Goal: Information Seeking & Learning: Learn about a topic

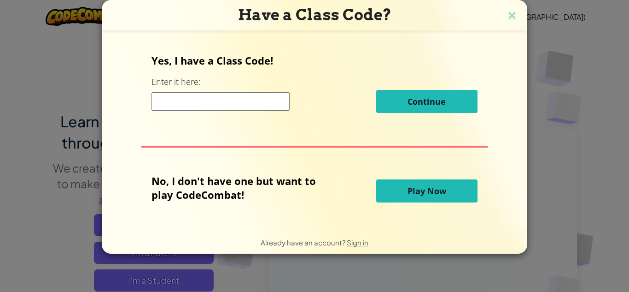
click at [391, 183] on button "Play Now" at bounding box center [426, 190] width 101 height 23
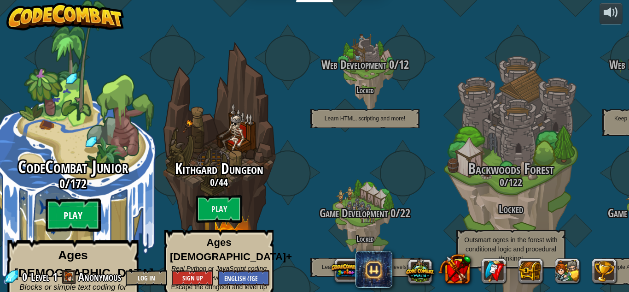
click at [86, 199] on btn "Play" at bounding box center [73, 215] width 55 height 33
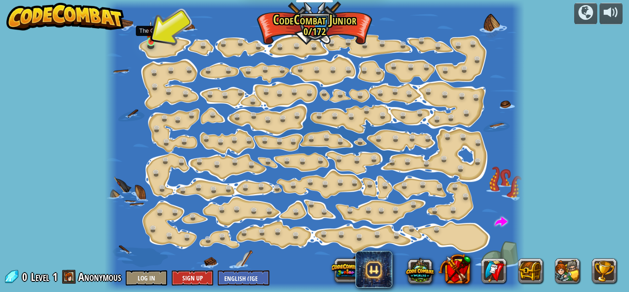
click at [152, 41] on img at bounding box center [151, 31] width 10 height 22
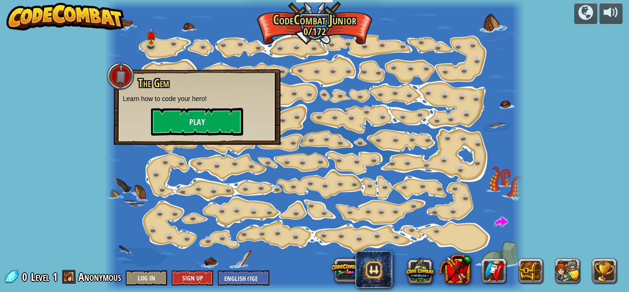
click at [191, 106] on div "The Gem Learn how to code your hero! Play" at bounding box center [197, 106] width 148 height 58
click at [191, 117] on button "Play" at bounding box center [197, 122] width 92 height 28
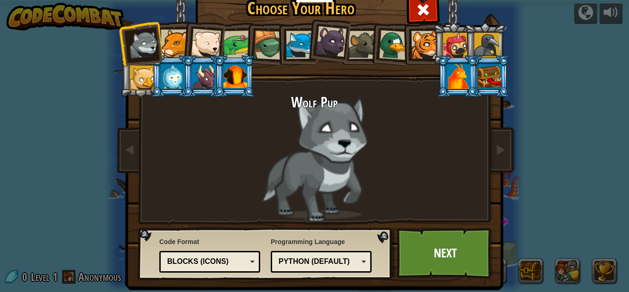
click at [166, 39] on div at bounding box center [175, 43] width 28 height 28
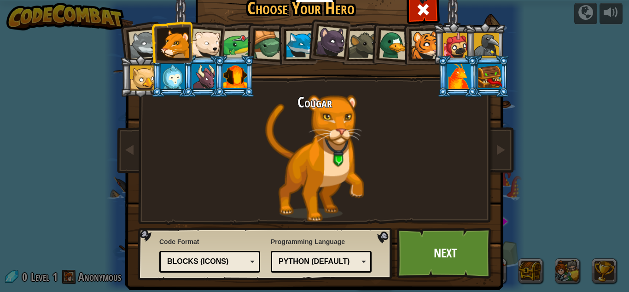
click at [203, 38] on div at bounding box center [206, 44] width 30 height 30
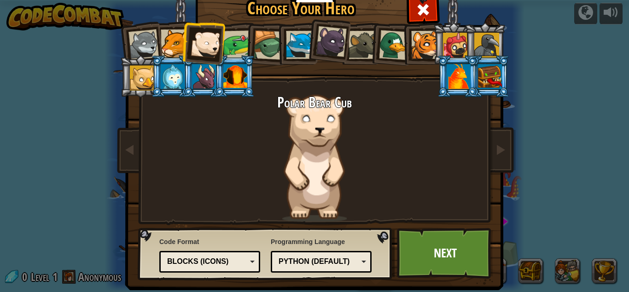
click at [244, 50] on li at bounding box center [266, 44] width 44 height 44
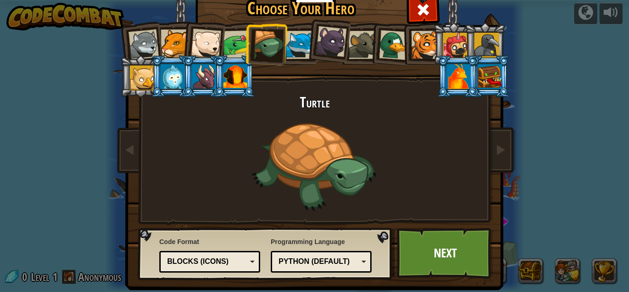
click at [259, 46] on div at bounding box center [268, 44] width 29 height 29
click at [292, 45] on div at bounding box center [300, 45] width 28 height 28
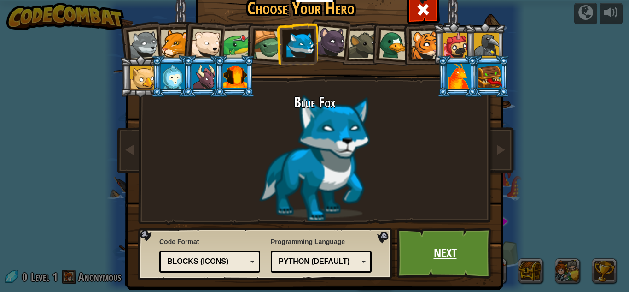
click at [449, 247] on link "Next" at bounding box center [445, 253] width 96 height 51
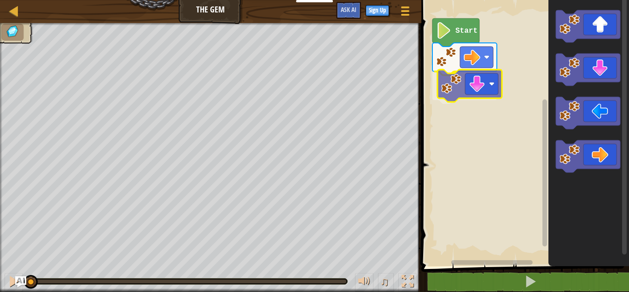
click at [459, 92] on div "Start" at bounding box center [524, 130] width 210 height 270
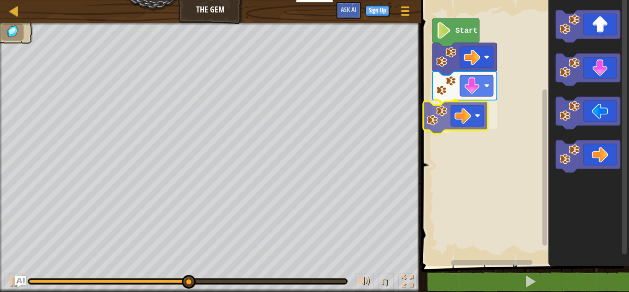
click at [432, 123] on div "Start" at bounding box center [524, 130] width 210 height 270
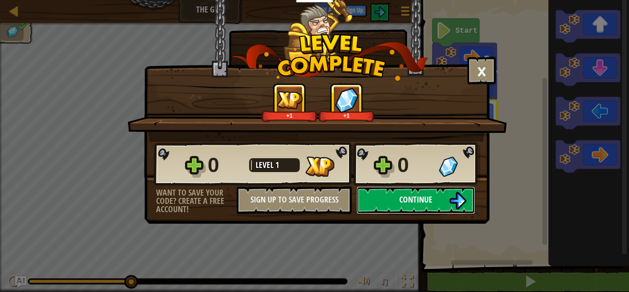
click at [403, 193] on span "Continue" at bounding box center [415, 199] width 33 height 12
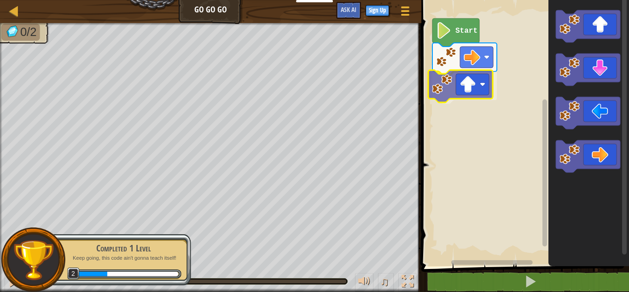
click at [465, 94] on div "Start" at bounding box center [524, 130] width 210 height 270
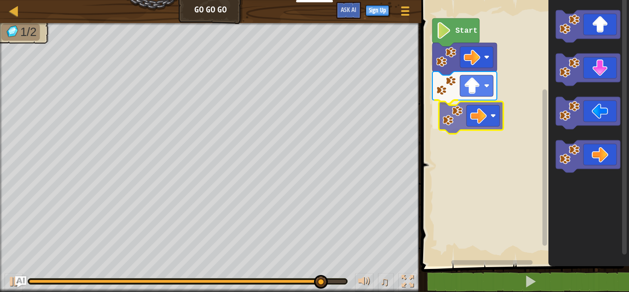
click at [475, 119] on div "Start" at bounding box center [524, 130] width 210 height 270
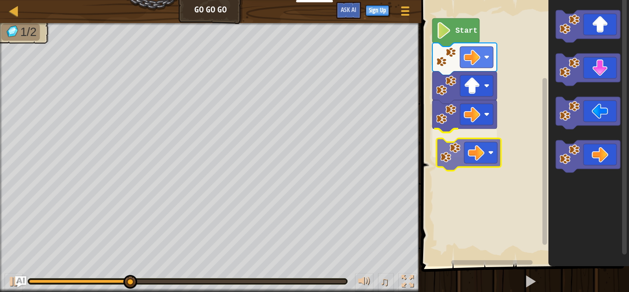
click at [462, 154] on div "Start" at bounding box center [524, 130] width 210 height 270
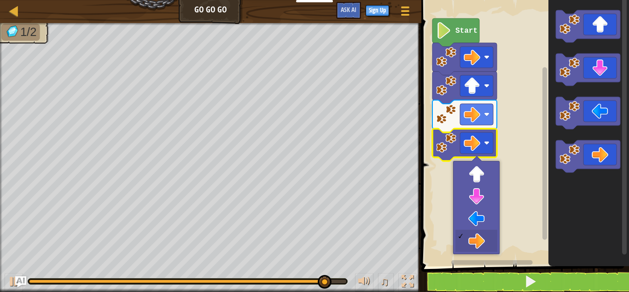
click at [516, 172] on rect "Blockly Workspace" at bounding box center [524, 130] width 210 height 270
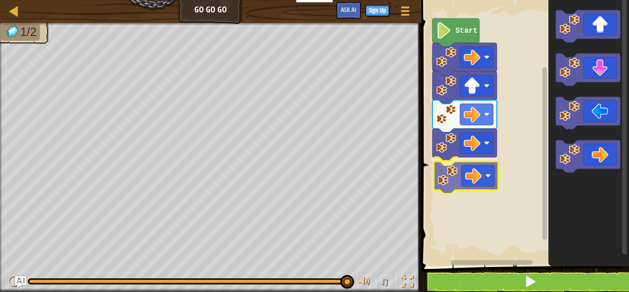
click at [450, 181] on div "Start" at bounding box center [524, 130] width 210 height 270
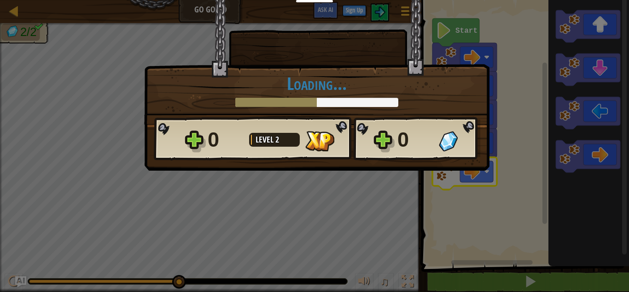
click at [496, 1] on body "Educators Create Free Account School & District Solutions Teacher Toolkit Previ…" at bounding box center [314, 0] width 629 height 1
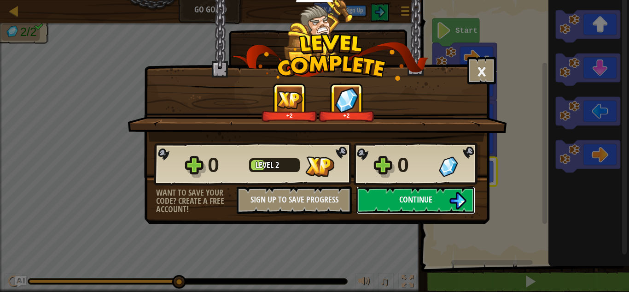
click at [380, 190] on button "Continue" at bounding box center [415, 200] width 119 height 28
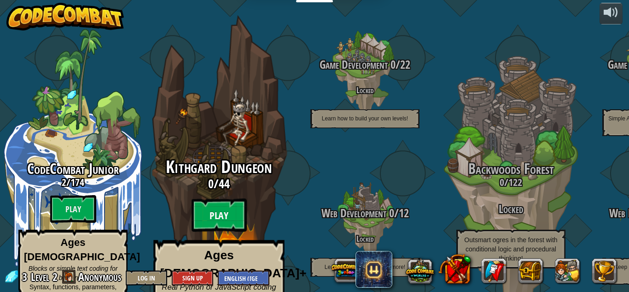
click at [212, 199] on btn "Play" at bounding box center [219, 215] width 55 height 33
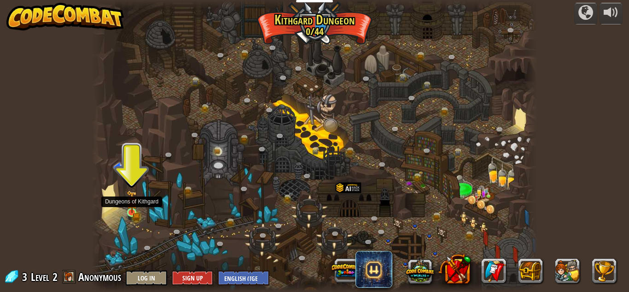
click at [127, 212] on img at bounding box center [132, 201] width 11 height 23
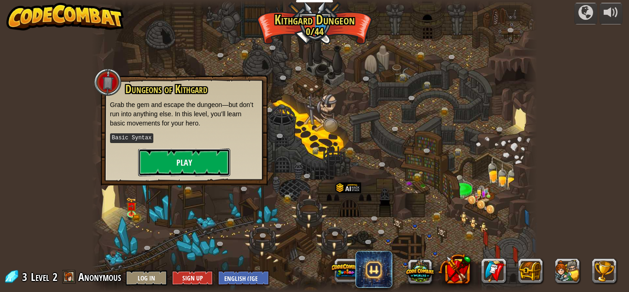
click at [168, 167] on button "Play" at bounding box center [184, 162] width 92 height 28
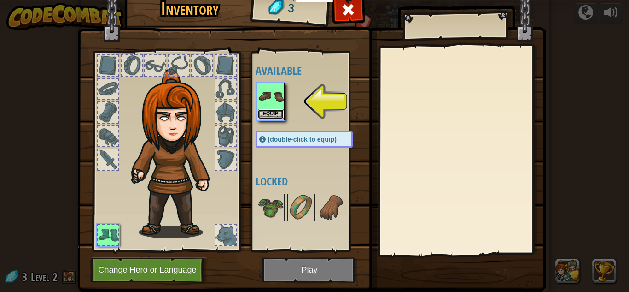
click at [266, 114] on button "Equip" at bounding box center [271, 114] width 26 height 10
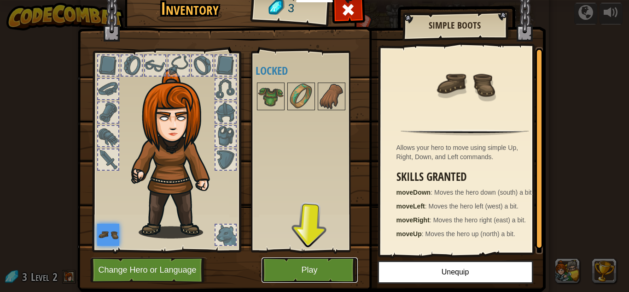
click at [320, 274] on button "Play" at bounding box center [310, 269] width 96 height 25
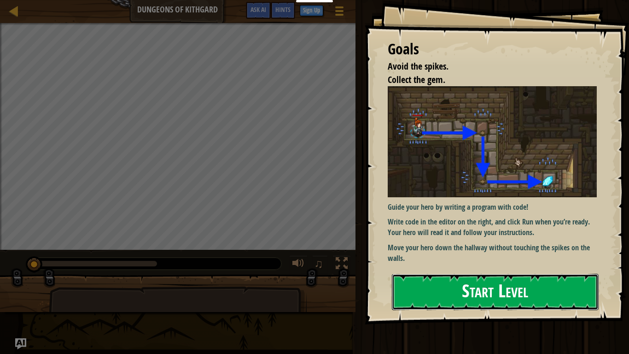
click at [497, 291] on button "Start Level" at bounding box center [495, 292] width 207 height 36
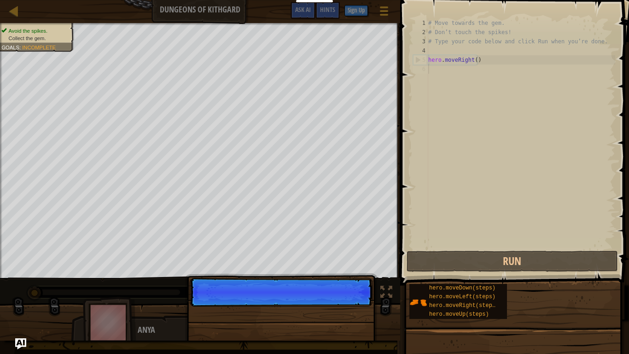
click at [349, 291] on p "Continue" at bounding box center [281, 292] width 183 height 29
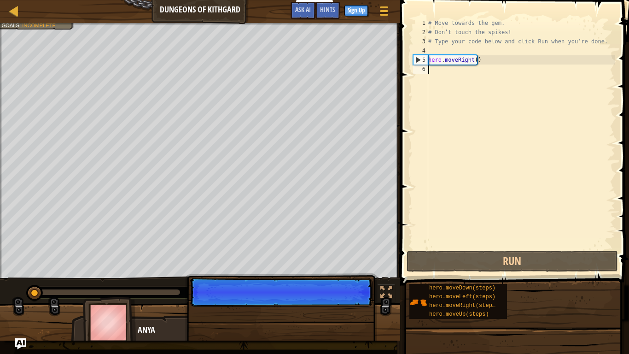
scroll to position [4, 0]
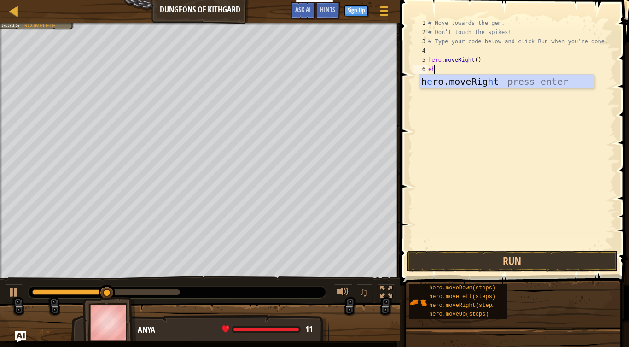
type textarea "e"
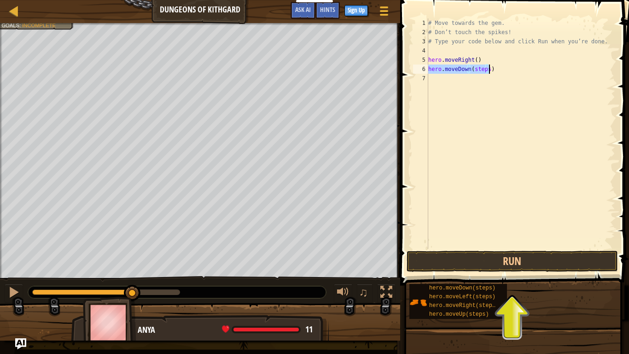
click at [487, 66] on div "# Move towards the gem. # Don’t touch the spikes! # Type your code below and cl…" at bounding box center [521, 133] width 189 height 230
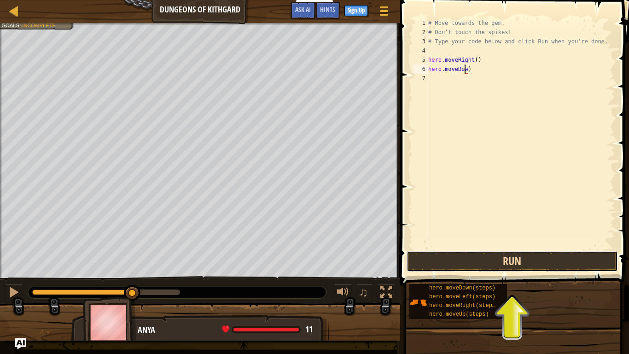
click at [471, 258] on button "Run" at bounding box center [512, 261] width 211 height 21
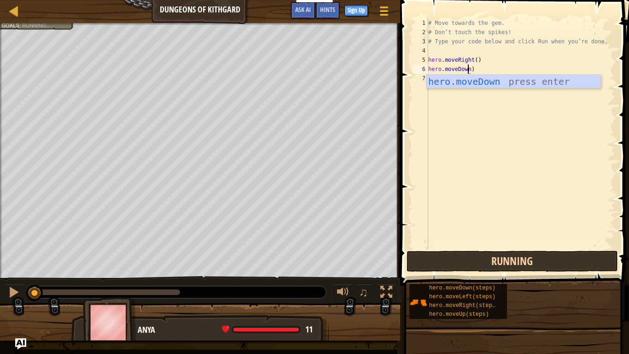
scroll to position [4, 3]
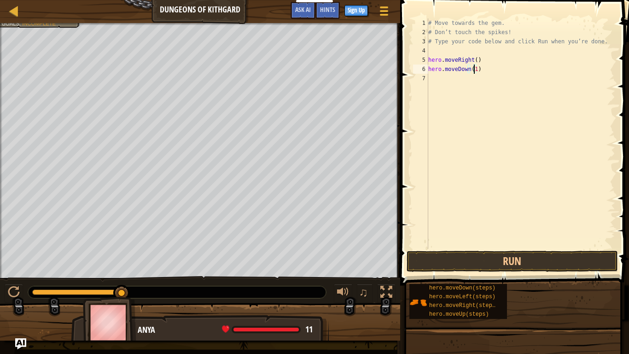
type textarea "hero.moveDown(10)"
click at [547, 259] on button "Run" at bounding box center [512, 261] width 211 height 21
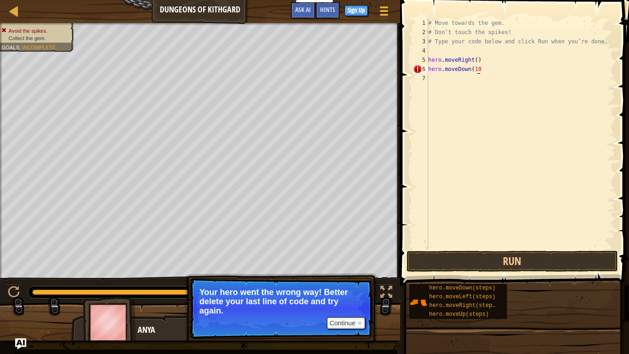
scroll to position [4, 3]
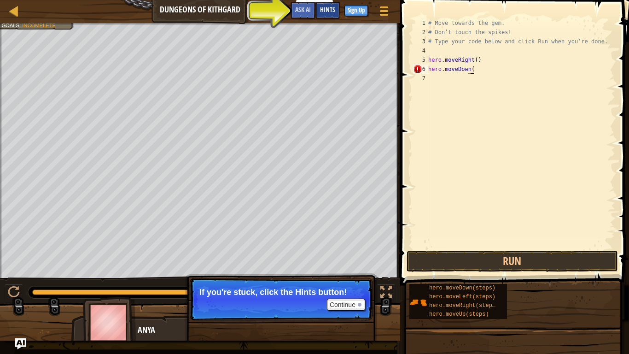
type textarea "hero.moveDown("
click at [329, 13] on span "Hints" at bounding box center [327, 9] width 15 height 9
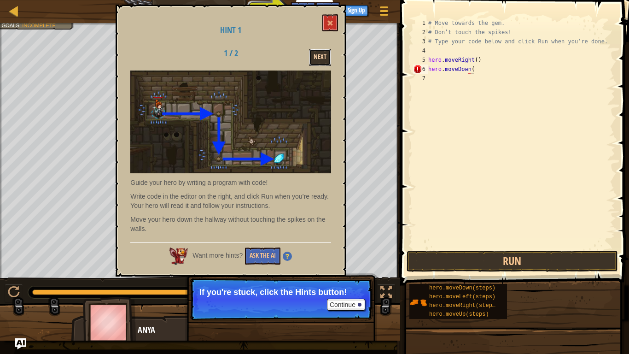
click at [325, 52] on button "Next" at bounding box center [320, 57] width 22 height 17
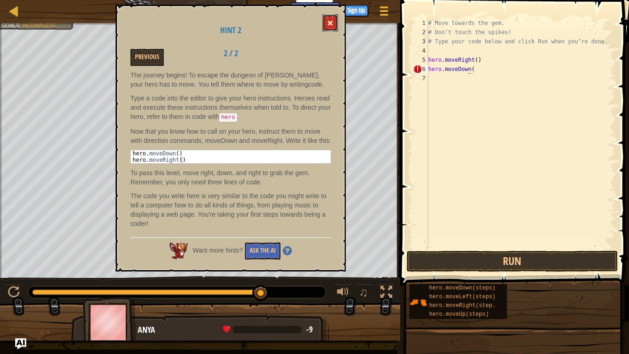
click at [334, 23] on button at bounding box center [330, 22] width 16 height 17
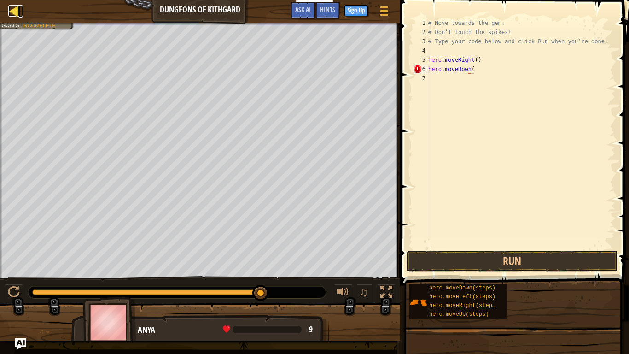
click at [15, 10] on div at bounding box center [14, 11] width 12 height 12
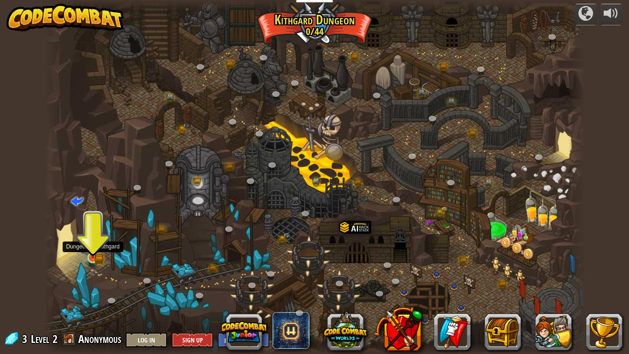
click at [92, 254] on img at bounding box center [93, 243] width 14 height 30
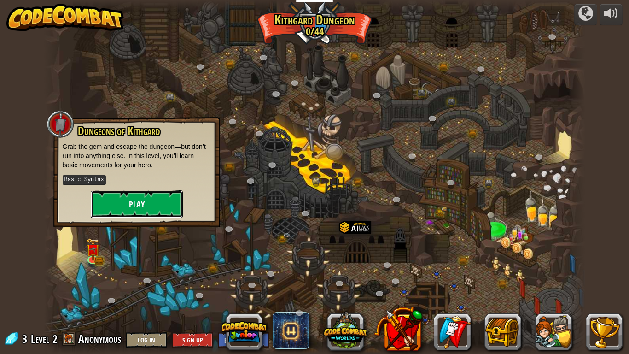
click at [124, 210] on button "Play" at bounding box center [137, 204] width 92 height 28
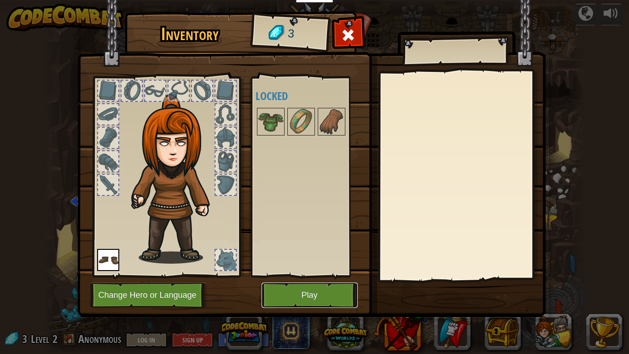
click at [337, 291] on button "Play" at bounding box center [310, 294] width 96 height 25
click at [333, 291] on button "Play" at bounding box center [310, 294] width 96 height 25
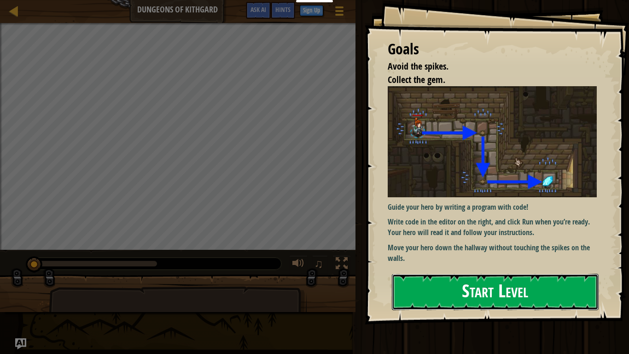
click at [411, 291] on button "Start Level" at bounding box center [495, 292] width 207 height 36
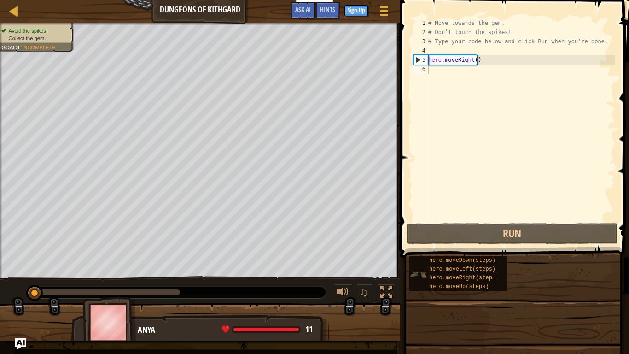
click at [412, 262] on div "hero.moveDown(steps) hero.moveLeft(steps) hero.moveRight(steps) hero.moveUp(ste…" at bounding box center [458, 273] width 98 height 35
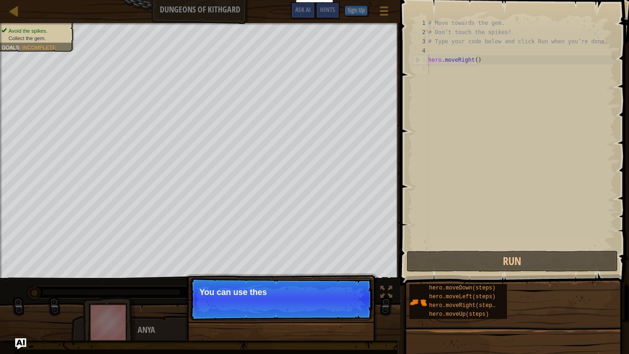
scroll to position [4, 0]
drag, startPoint x: 457, startPoint y: 285, endPoint x: 453, endPoint y: 247, distance: 38.4
click at [452, 239] on div "Hints 1 2 3 4 5 6 # Move towards the gem. # Don’t touch the spikes! # Type your…" at bounding box center [513, 174] width 232 height 349
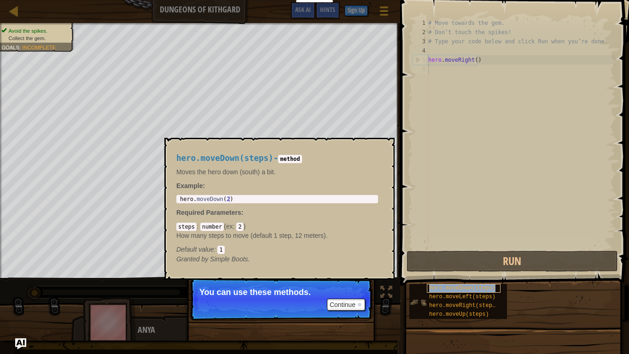
click at [437, 284] on div "hero.moveDown(steps)" at bounding box center [464, 288] width 74 height 9
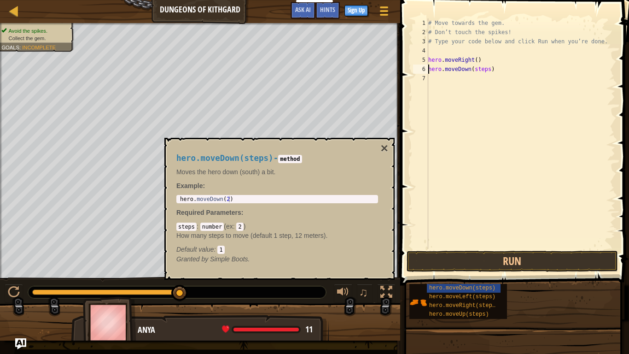
click at [476, 71] on div "# Move towards the gem. # Don’t touch the spikes! # Type your code below and cl…" at bounding box center [521, 142] width 189 height 249
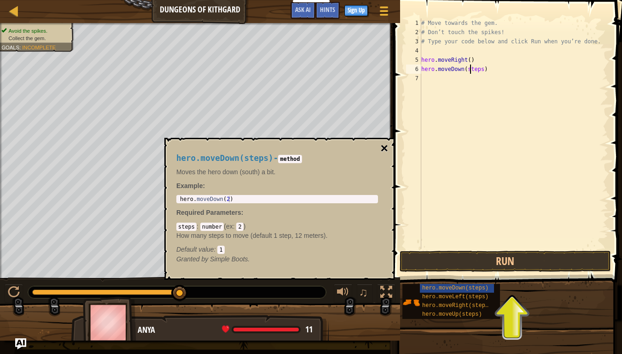
click at [384, 145] on button "×" at bounding box center [384, 148] width 7 height 13
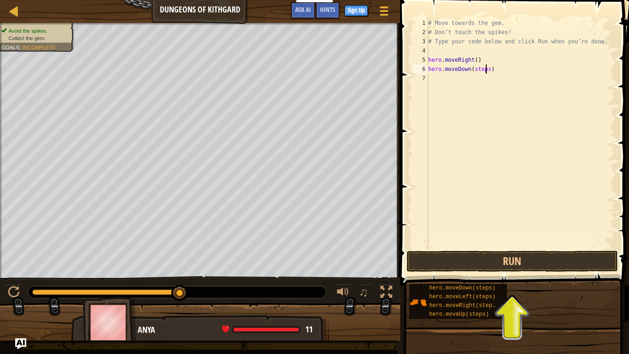
click at [486, 70] on div "# Move towards the gem. # Don’t touch the spikes! # Type your code below and cl…" at bounding box center [521, 142] width 189 height 249
type textarea "hero.moveDown(9)"
click at [478, 261] on button "Run" at bounding box center [512, 261] width 211 height 21
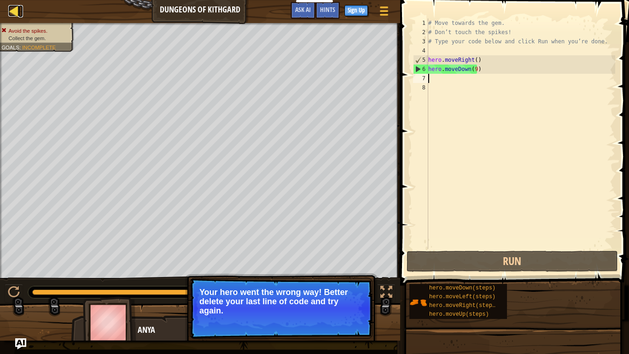
click at [12, 11] on div at bounding box center [14, 11] width 12 height 12
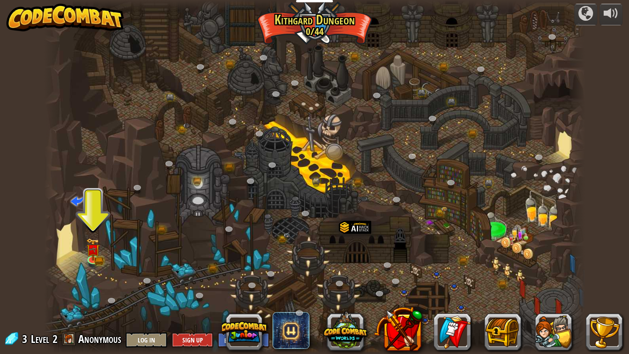
click at [18, 5] on img at bounding box center [65, 18] width 118 height 28
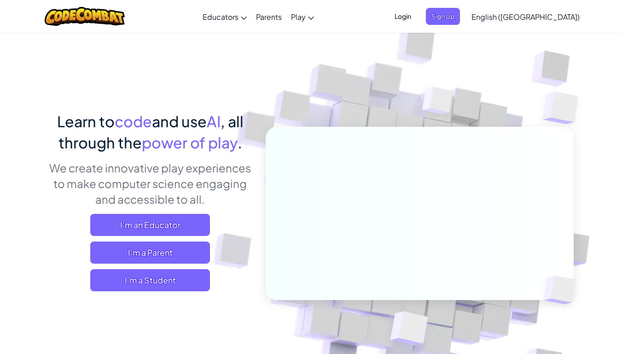
click at [0, 6] on div "Toggle navigation Educators Create Free Account School & District Solutions Tea…" at bounding box center [311, 16] width 627 height 33
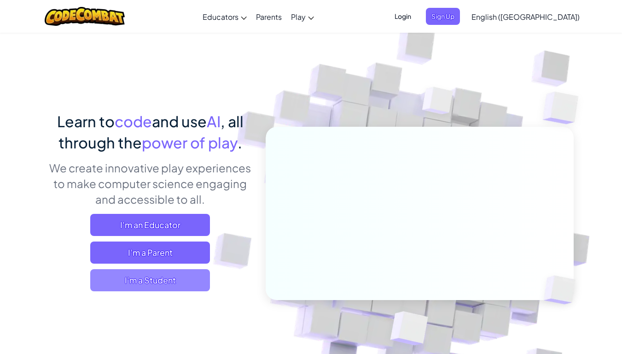
click at [164, 287] on span "I'm a Student" at bounding box center [150, 280] width 120 height 22
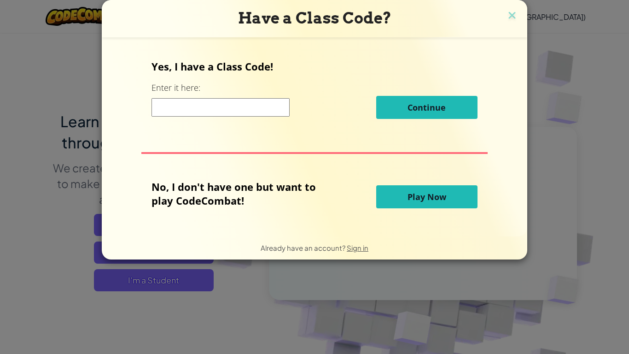
click at [446, 203] on button "Play Now" at bounding box center [426, 196] width 101 height 23
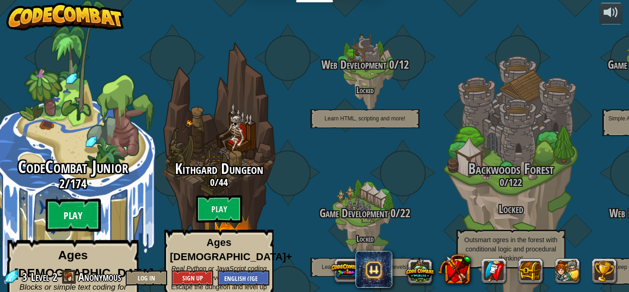
click at [73, 199] on btn "Play" at bounding box center [73, 215] width 55 height 33
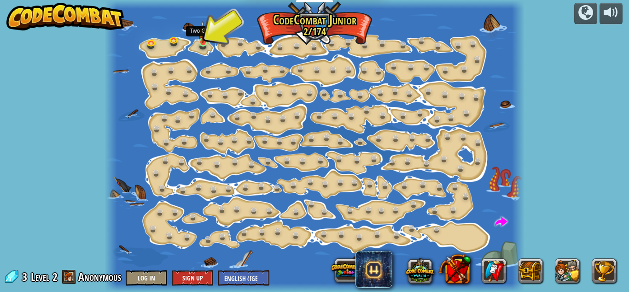
click at [198, 37] on img at bounding box center [203, 32] width 10 height 22
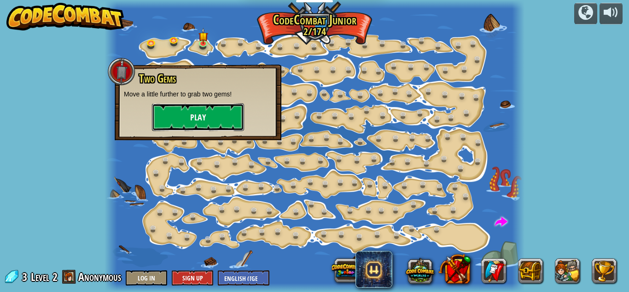
click at [201, 112] on button "Play" at bounding box center [198, 117] width 92 height 28
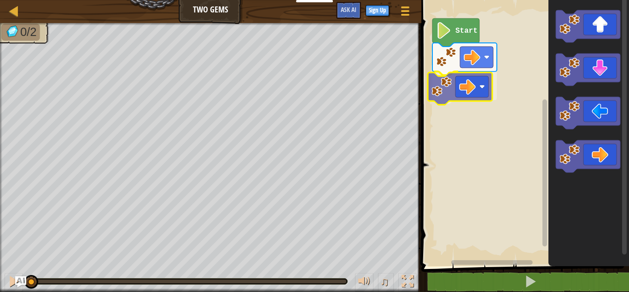
click at [461, 88] on div "Start" at bounding box center [524, 130] width 210 height 270
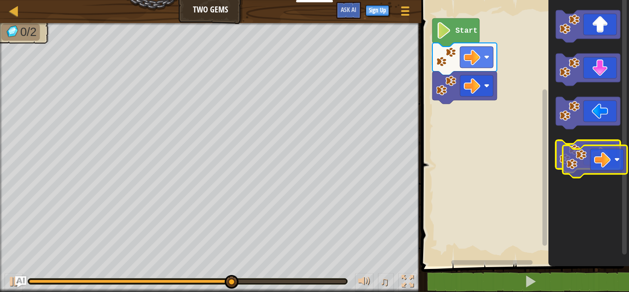
click at [610, 164] on icon "Blockly Workspace" at bounding box center [588, 156] width 64 height 32
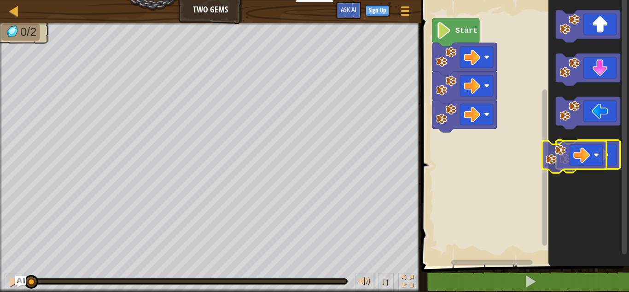
click at [592, 165] on icon "Blockly Workspace" at bounding box center [588, 156] width 64 height 32
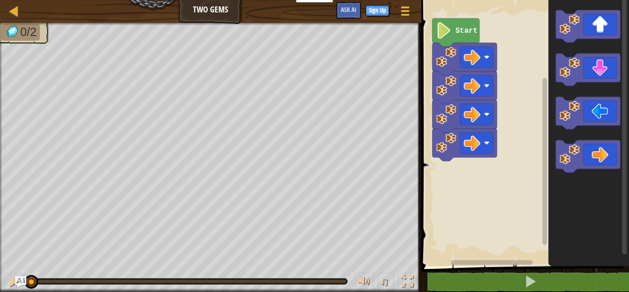
click at [594, 10] on icon "Blockly Workspace" at bounding box center [588, 26] width 64 height 32
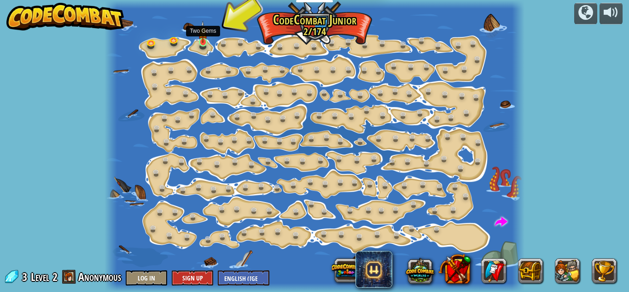
click at [199, 37] on img at bounding box center [203, 32] width 10 height 22
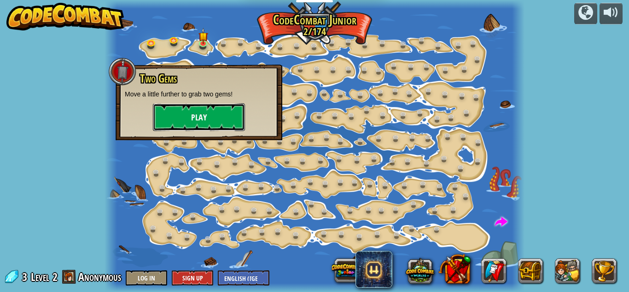
click at [219, 107] on button "Play" at bounding box center [199, 117] width 92 height 28
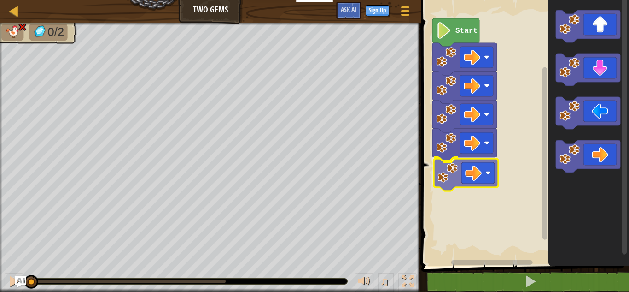
click at [470, 184] on div "Start" at bounding box center [524, 130] width 210 height 270
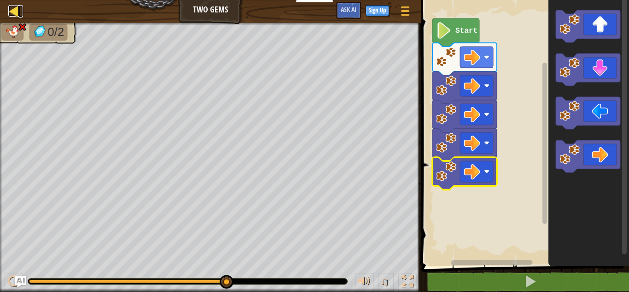
click at [17, 8] on div at bounding box center [14, 11] width 12 height 12
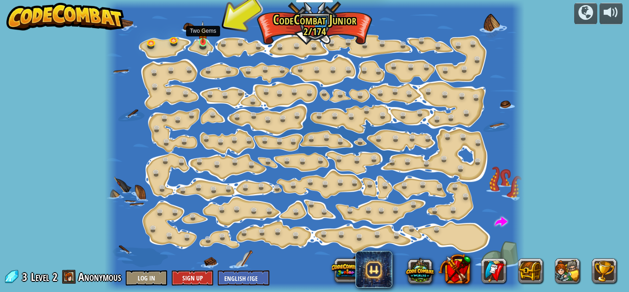
click at [200, 42] on img at bounding box center [203, 32] width 10 height 22
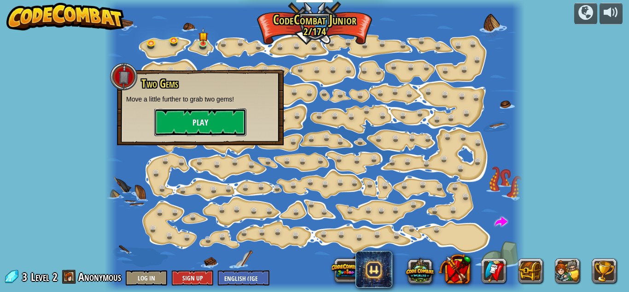
click at [207, 126] on button "Play" at bounding box center [200, 122] width 92 height 28
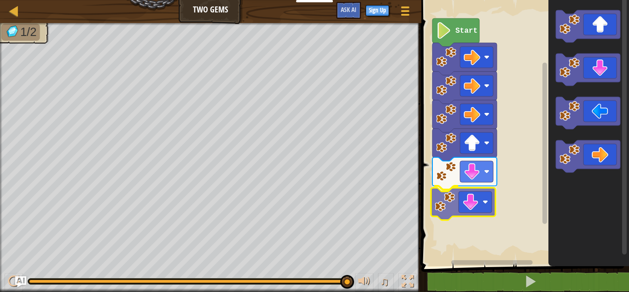
click at [462, 202] on div "Start" at bounding box center [524, 130] width 210 height 270
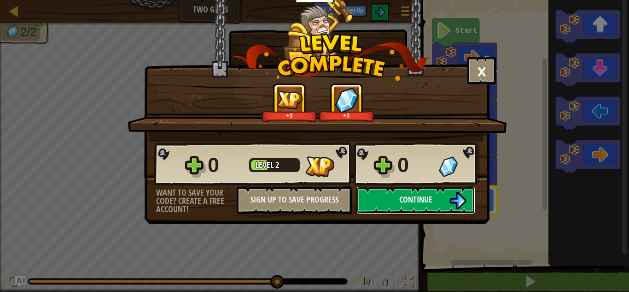
click at [418, 200] on span "Continue" at bounding box center [415, 199] width 33 height 12
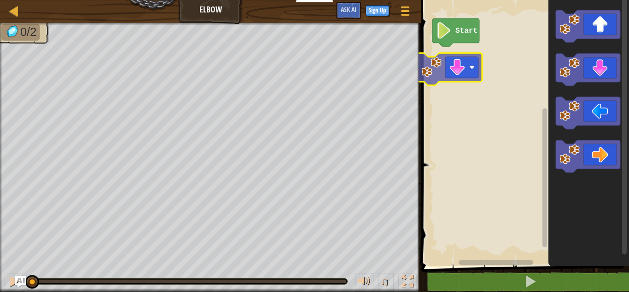
click at [460, 75] on div "Start" at bounding box center [524, 130] width 210 height 270
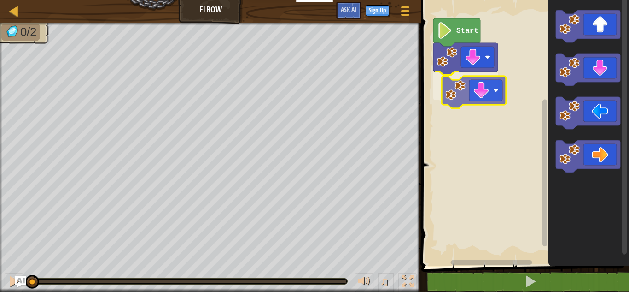
click at [483, 86] on div "Start" at bounding box center [524, 130] width 210 height 270
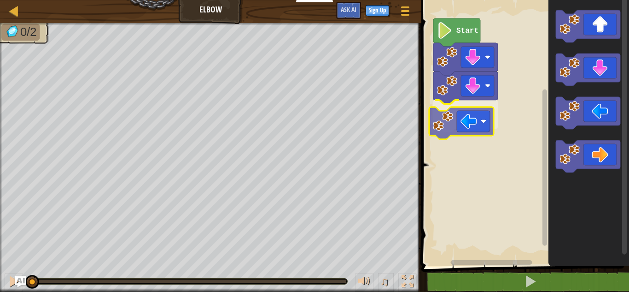
click at [475, 122] on div "Start" at bounding box center [524, 130] width 210 height 270
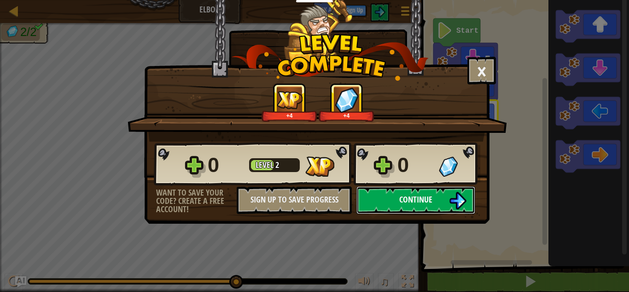
click at [413, 205] on button "Continue" at bounding box center [415, 200] width 119 height 28
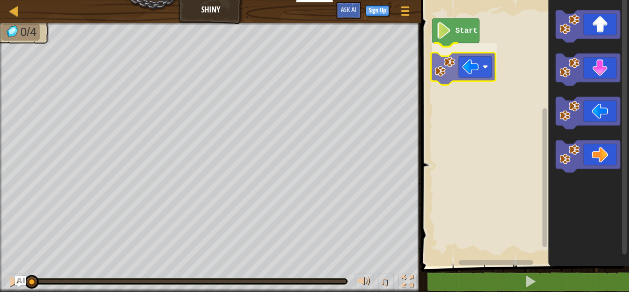
click at [472, 64] on div "Start" at bounding box center [524, 130] width 210 height 270
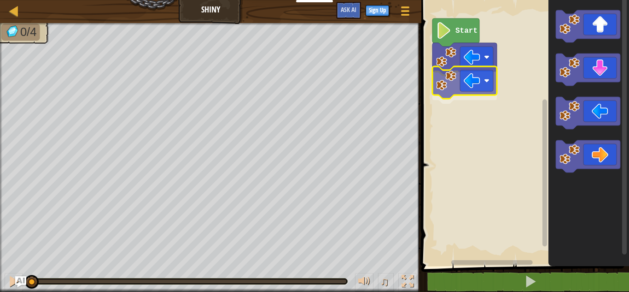
click at [445, 92] on div "Start" at bounding box center [524, 130] width 210 height 270
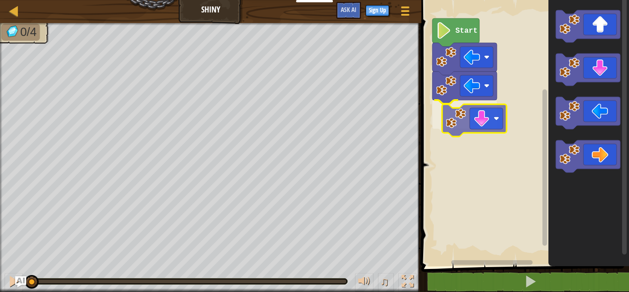
click at [485, 125] on div "Start" at bounding box center [524, 130] width 210 height 270
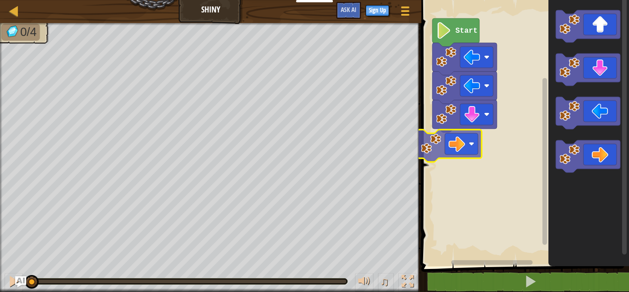
click at [450, 145] on div "Start" at bounding box center [524, 130] width 210 height 270
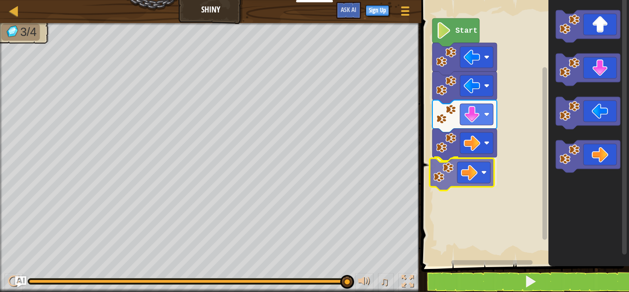
click at [441, 181] on div "Start" at bounding box center [524, 130] width 210 height 270
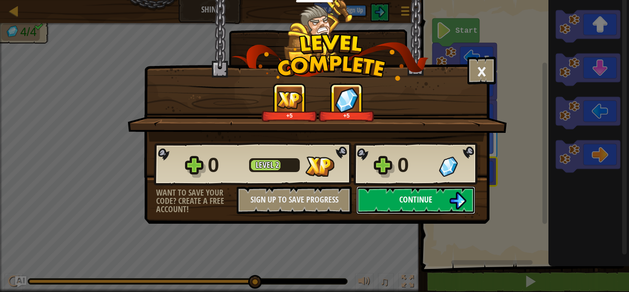
click at [407, 198] on span "Continue" at bounding box center [415, 199] width 33 height 12
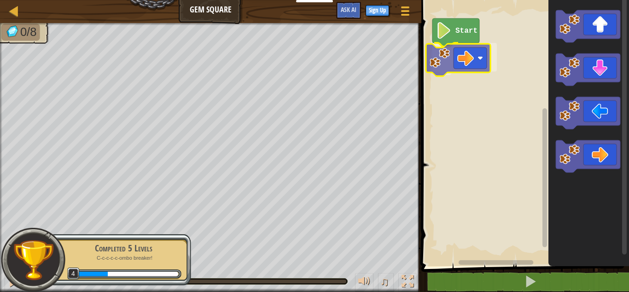
click at [439, 60] on div "Start" at bounding box center [524, 130] width 210 height 270
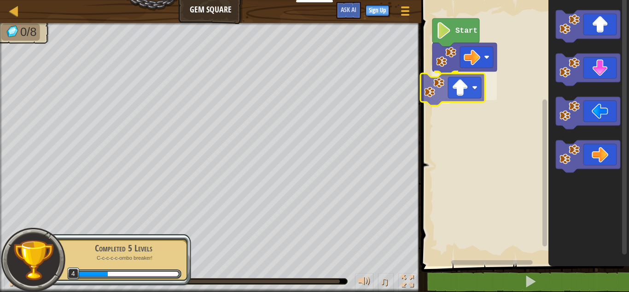
click at [426, 94] on div "Start" at bounding box center [524, 130] width 210 height 270
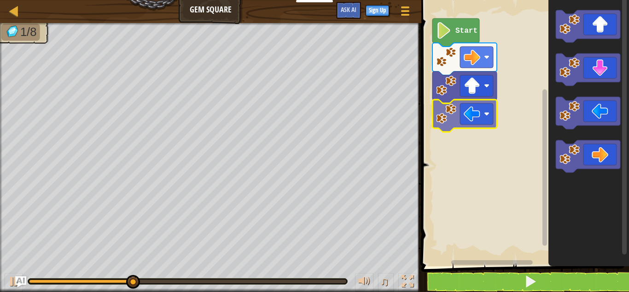
click at [444, 109] on div "Start" at bounding box center [524, 130] width 210 height 270
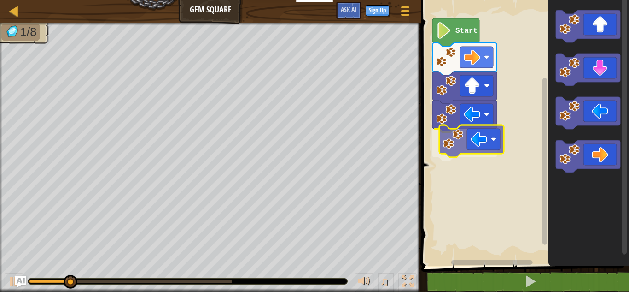
click at [453, 143] on div "Start" at bounding box center [524, 130] width 210 height 270
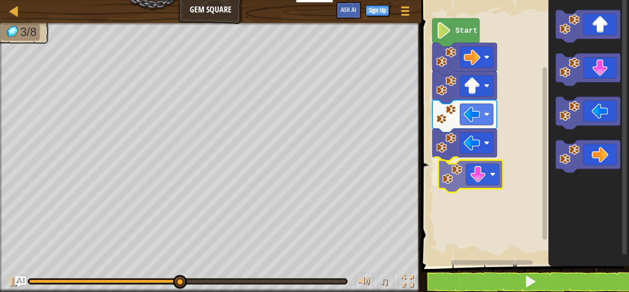
click at [452, 187] on div "Start" at bounding box center [524, 130] width 210 height 270
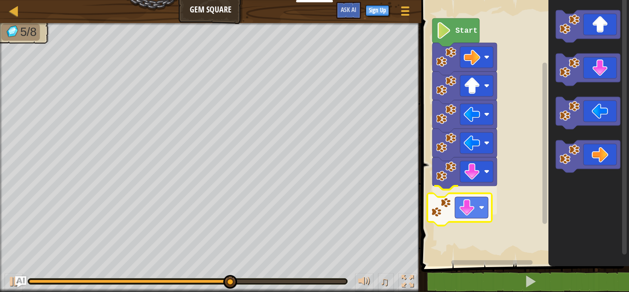
click at [448, 217] on div "Start" at bounding box center [524, 130] width 210 height 270
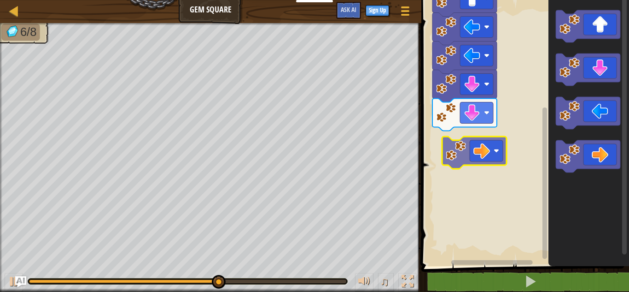
click at [461, 147] on div "Start" at bounding box center [524, 130] width 210 height 270
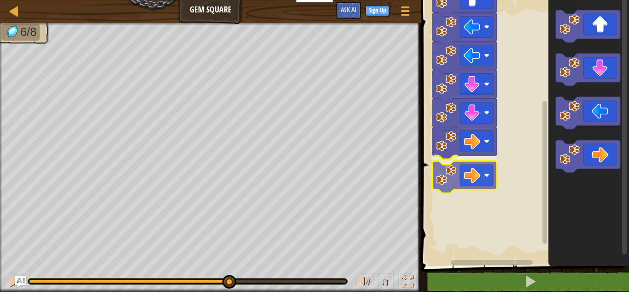
click at [438, 183] on div "Start" at bounding box center [524, 130] width 210 height 270
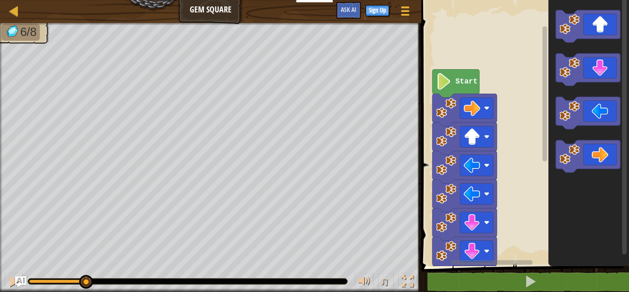
click at [462, 76] on icon "Blockly Workspace" at bounding box center [455, 84] width 47 height 28
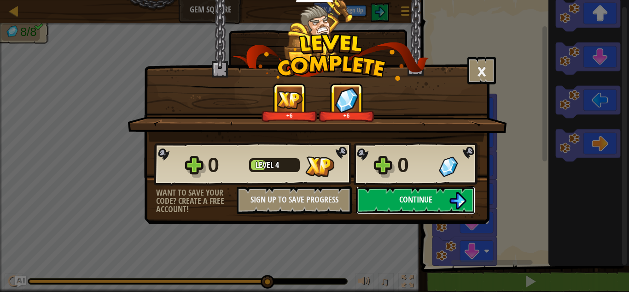
click at [443, 188] on button "Continue" at bounding box center [415, 200] width 119 height 28
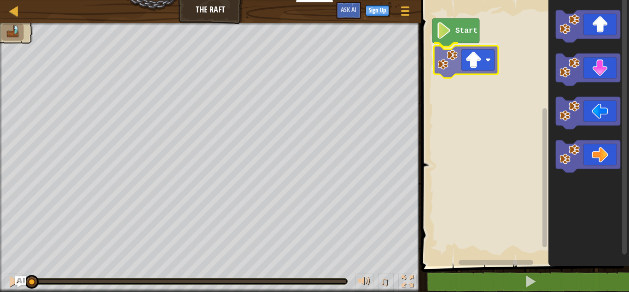
click at [461, 63] on div "Start" at bounding box center [524, 130] width 210 height 270
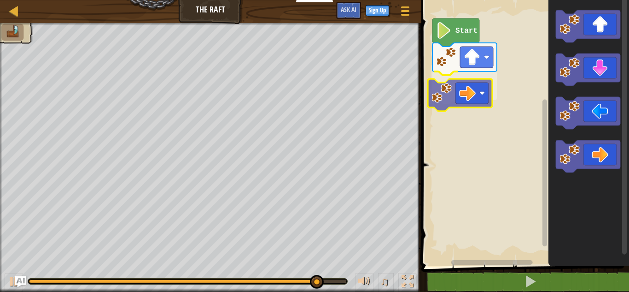
click at [470, 98] on div "Start" at bounding box center [524, 130] width 210 height 270
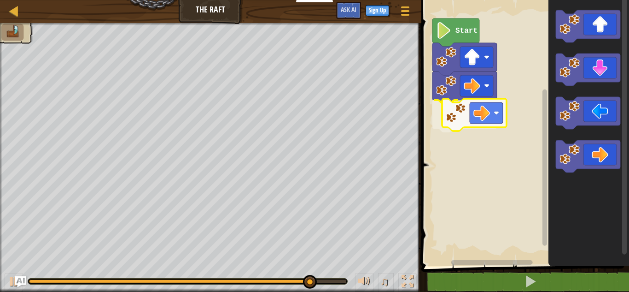
click at [473, 120] on div "Start" at bounding box center [524, 130] width 210 height 270
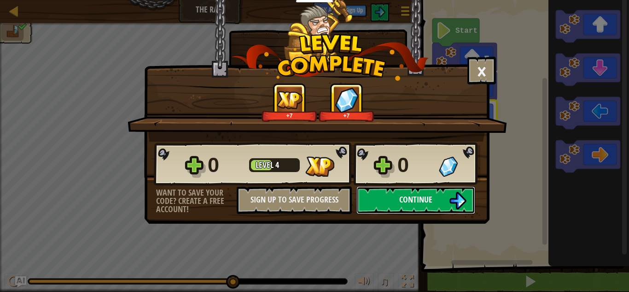
click at [402, 198] on span "Continue" at bounding box center [415, 199] width 33 height 12
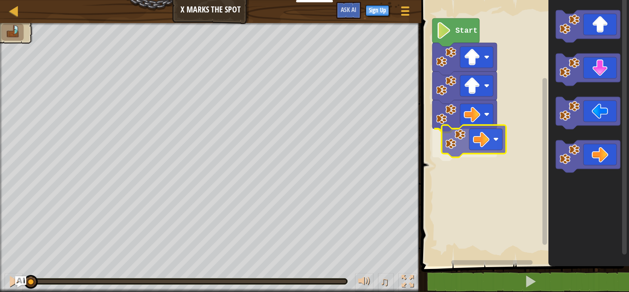
click at [451, 138] on div "Start" at bounding box center [524, 130] width 210 height 270
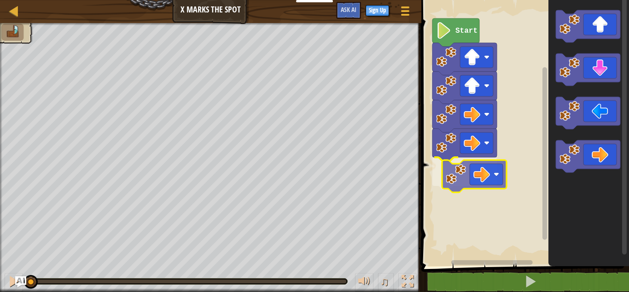
click at [447, 174] on div "Start" at bounding box center [524, 130] width 210 height 270
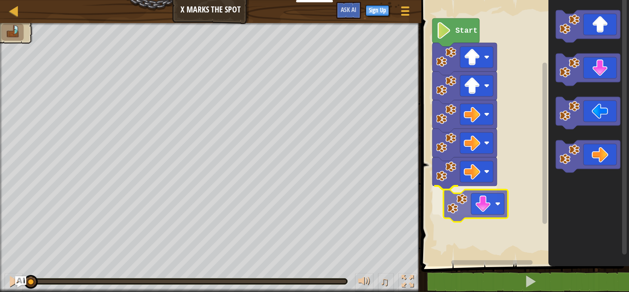
click at [462, 198] on div "Start" at bounding box center [524, 130] width 210 height 270
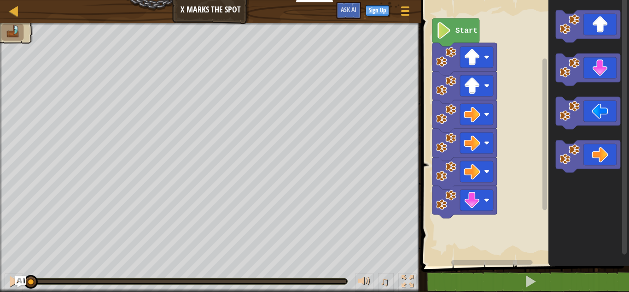
click at [461, 230] on div "Start" at bounding box center [524, 130] width 210 height 270
click at [453, 233] on div "Start" at bounding box center [524, 130] width 210 height 270
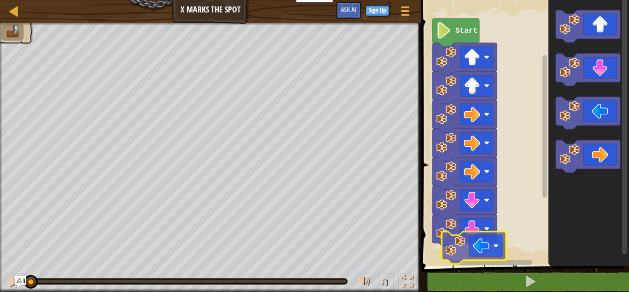
click at [449, 251] on div "Start" at bounding box center [524, 130] width 210 height 270
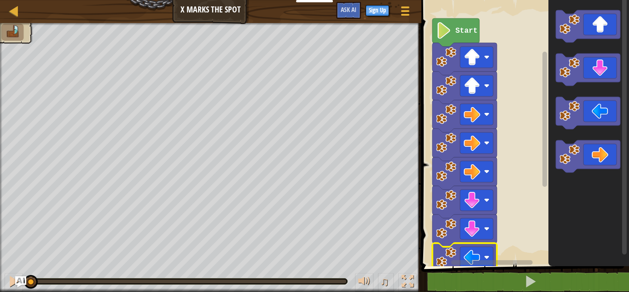
click at [458, 25] on icon "Blockly Workspace" at bounding box center [455, 32] width 47 height 28
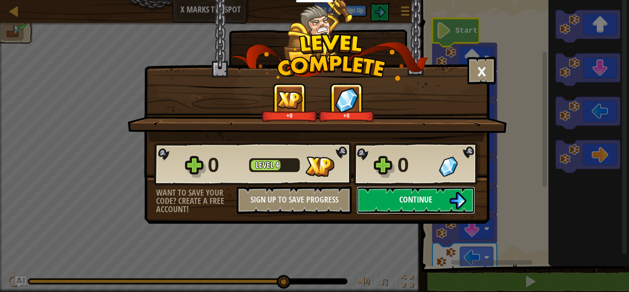
click at [402, 205] on span "Continue" at bounding box center [415, 199] width 33 height 12
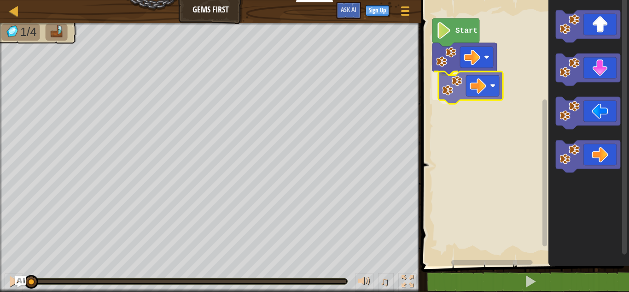
click at [479, 89] on div "Start" at bounding box center [524, 130] width 210 height 270
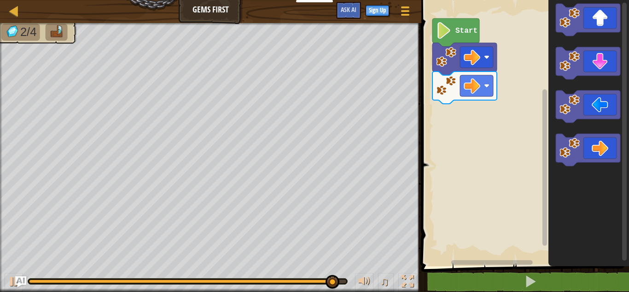
click at [543, 23] on div "Start" at bounding box center [524, 130] width 210 height 270
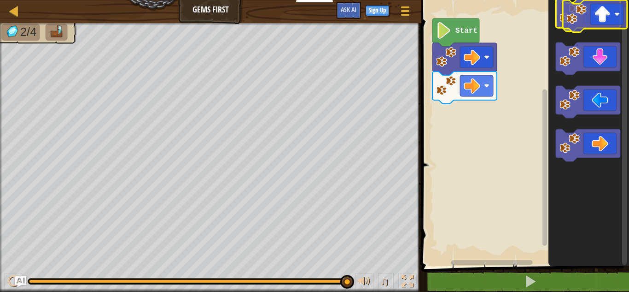
click at [579, 24] on icon "Blockly Workspace" at bounding box center [588, 15] width 64 height 32
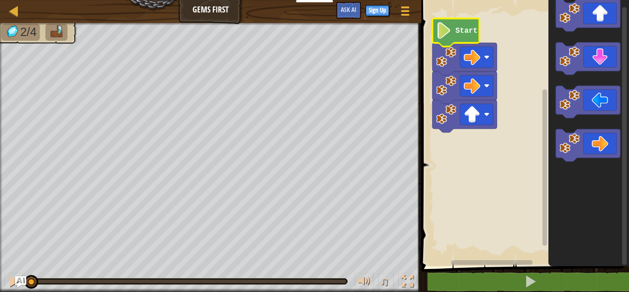
click at [467, 27] on text "Start" at bounding box center [467, 31] width 22 height 8
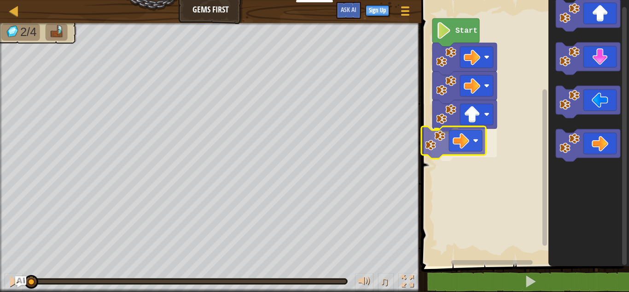
click at [438, 153] on div "Start" at bounding box center [524, 130] width 210 height 270
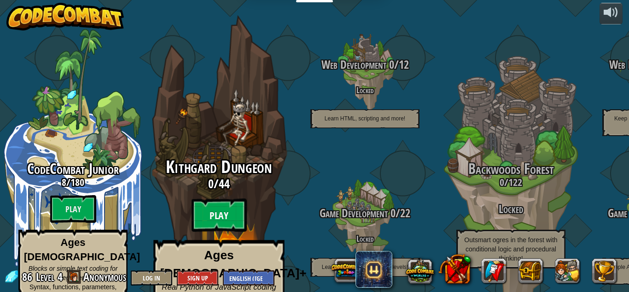
click at [229, 209] on btn "Play" at bounding box center [219, 215] width 55 height 33
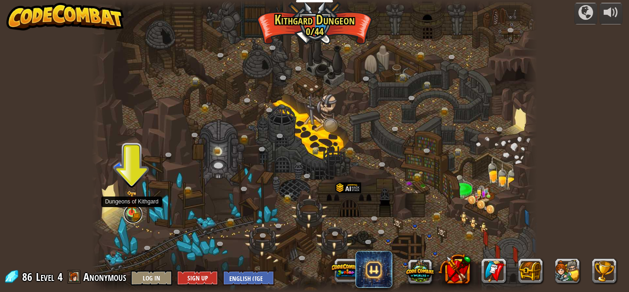
click at [128, 215] on link at bounding box center [133, 214] width 18 height 18
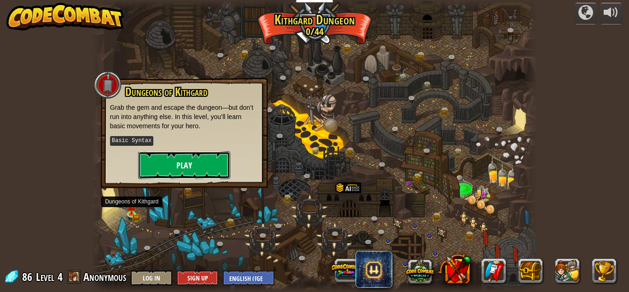
click at [140, 162] on button "Play" at bounding box center [184, 165] width 92 height 28
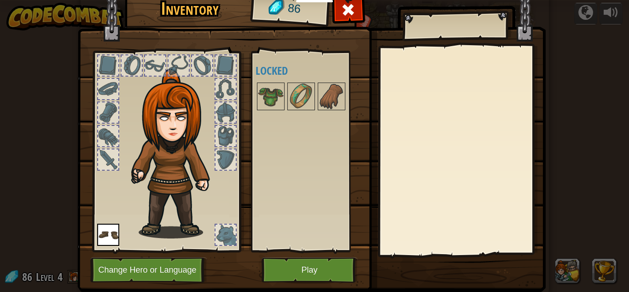
click at [192, 57] on div at bounding box center [202, 65] width 20 height 20
click at [292, 251] on div "Available Equip (double-click to equip) Locked" at bounding box center [307, 151] width 113 height 200
click at [302, 263] on button "Play" at bounding box center [310, 269] width 96 height 25
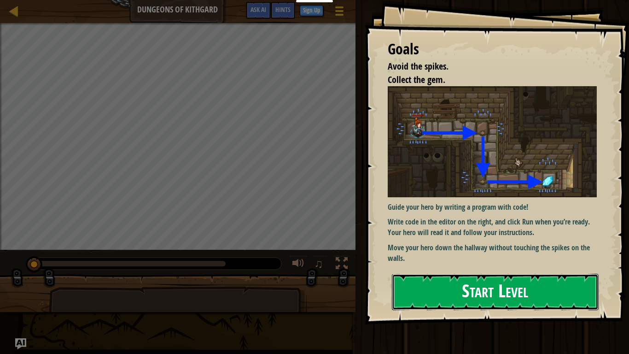
click at [528, 291] on button "Start Level" at bounding box center [495, 292] width 207 height 36
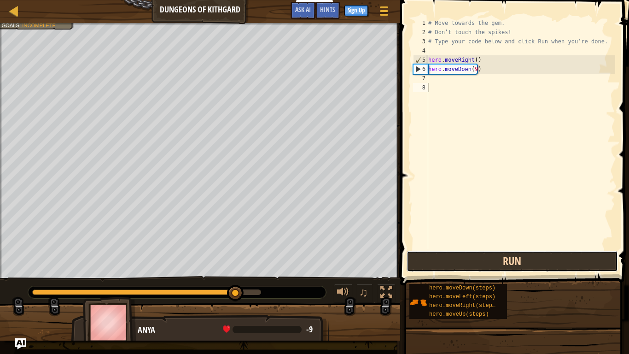
click at [460, 255] on button "Run" at bounding box center [512, 261] width 211 height 21
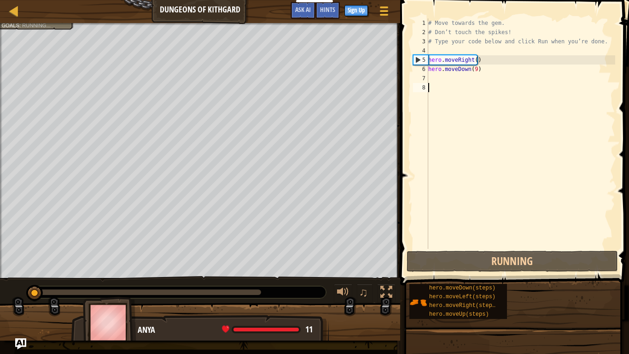
click at [473, 67] on div "# Move towards the gem. # Don’t touch the spikes! # Type your code below and cl…" at bounding box center [521, 142] width 189 height 249
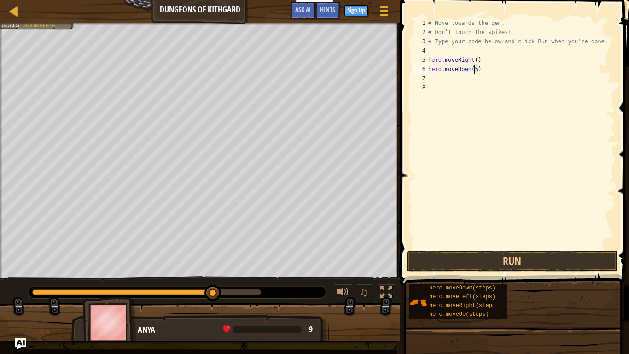
scroll to position [4, 3]
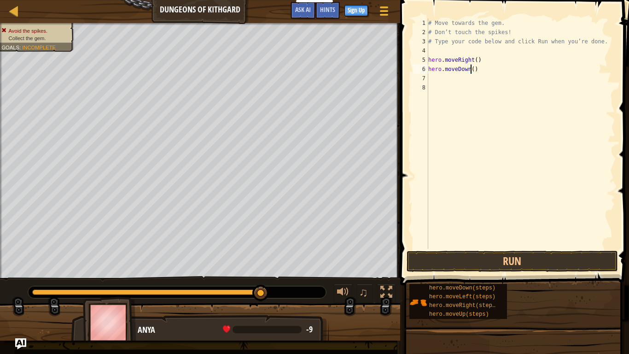
type textarea "hero.moveDown(2)"
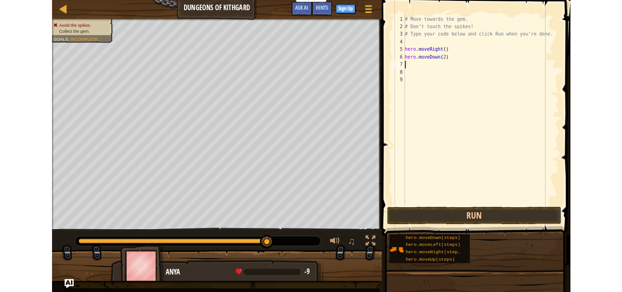
scroll to position [4, 0]
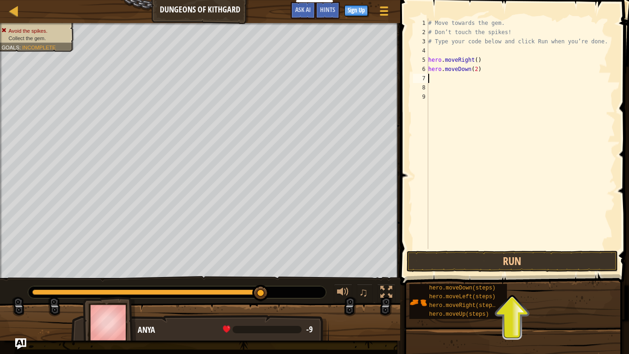
click at [132, 0] on div "Map Dungeons of Kithgard Game Menu Done Sign Up Hints Ask AI 1 הההההההההההההההה…" at bounding box center [314, 177] width 629 height 354
click at [21, 10] on link "Map" at bounding box center [20, 11] width 5 height 12
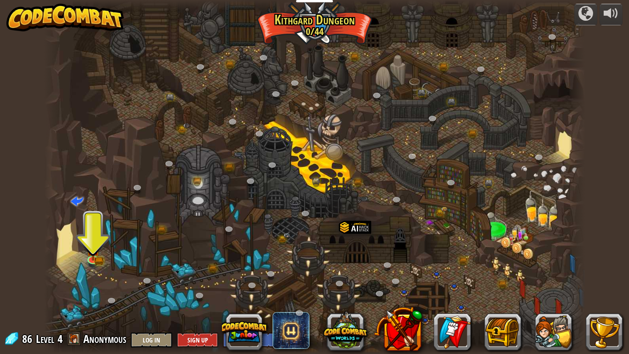
click at [18, 9] on img at bounding box center [65, 18] width 118 height 28
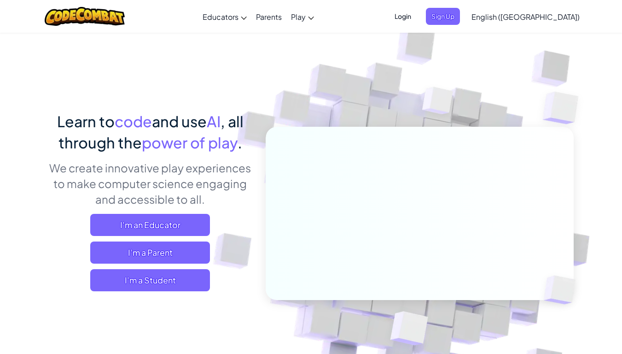
click at [16, 20] on div "Toggle navigation Educators Create Free Account School & District Solutions Tea…" at bounding box center [311, 16] width 627 height 33
